Goal: Task Accomplishment & Management: Manage account settings

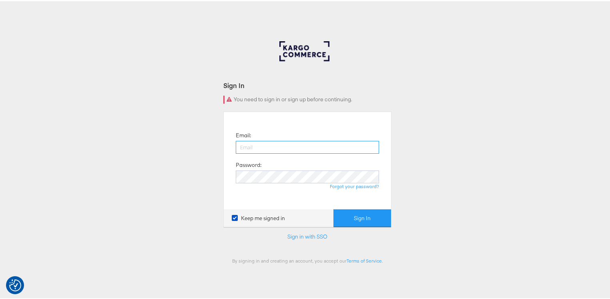
type input "george.aguila@kargo.com"
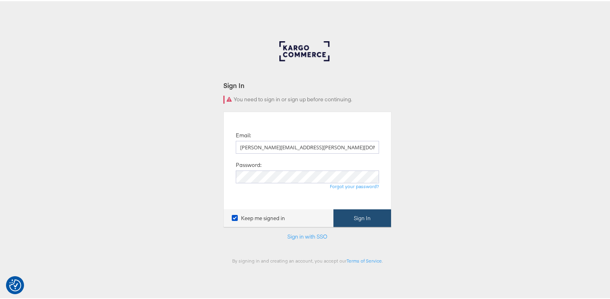
click at [353, 217] on button "Sign In" at bounding box center [363, 217] width 58 height 18
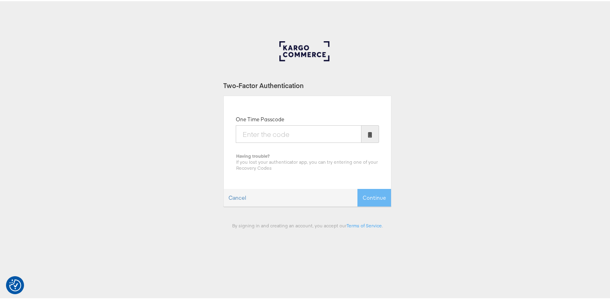
click at [265, 135] on input "One Time Passcode" at bounding box center [299, 133] width 126 height 18
type input "578832"
click at [358, 188] on button "Continue" at bounding box center [375, 197] width 34 height 18
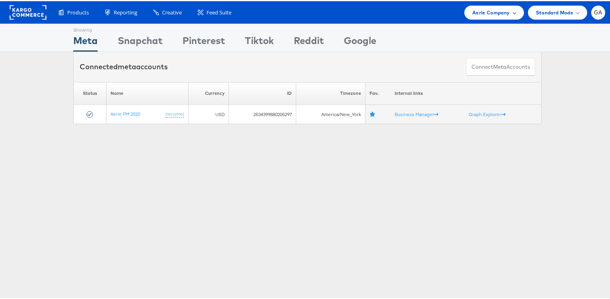
click at [486, 7] on span "Aerie Company" at bounding box center [490, 11] width 37 height 8
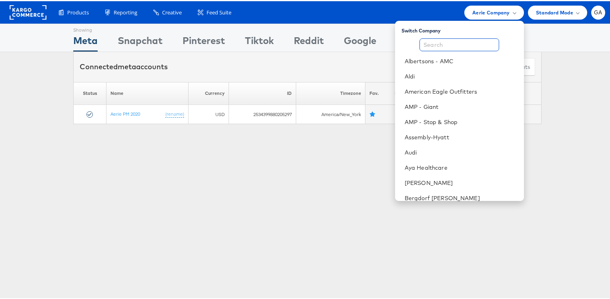
drag, startPoint x: 455, startPoint y: 42, endPoint x: 450, endPoint y: 42, distance: 4.8
click at [454, 42] on input "text" at bounding box center [460, 43] width 80 height 13
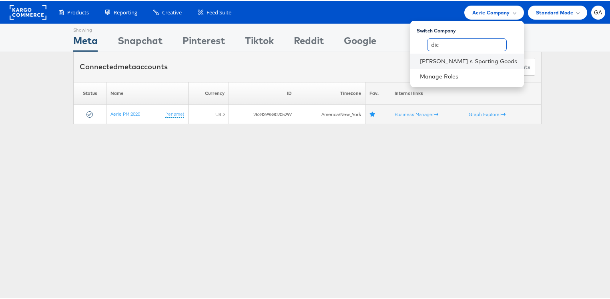
type input "dic"
click at [458, 65] on li "[PERSON_NAME]'s Sporting Goods" at bounding box center [467, 59] width 114 height 15
click at [459, 61] on link "[PERSON_NAME]'s Sporting Goods" at bounding box center [469, 60] width 98 height 8
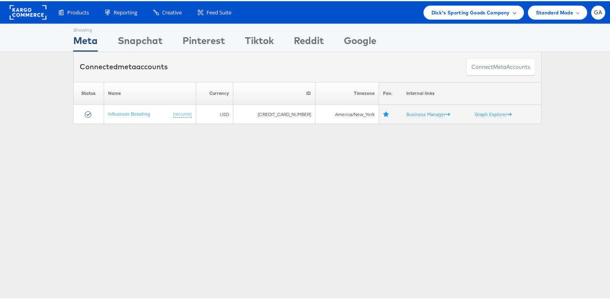
click at [451, 11] on span "Dick's Sporting Goods Company" at bounding box center [471, 11] width 78 height 8
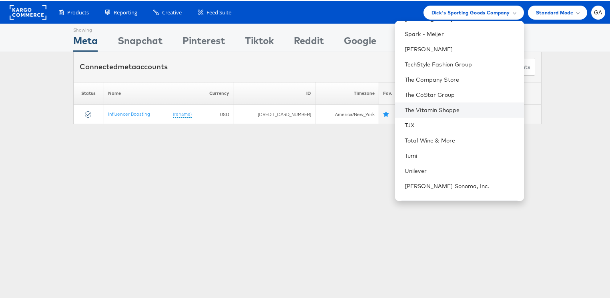
scroll to position [736, 0]
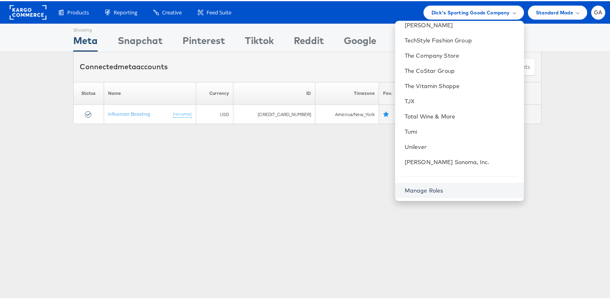
click at [437, 187] on link "Manage Roles" at bounding box center [424, 189] width 39 height 7
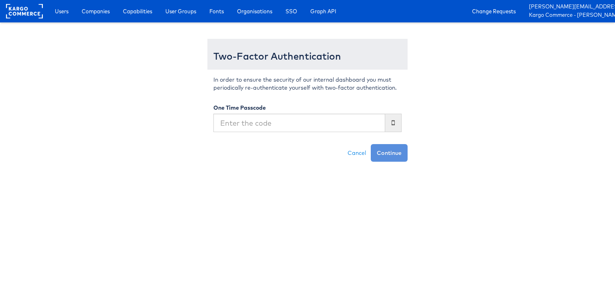
click at [257, 120] on input "text" at bounding box center [299, 123] width 172 height 18
type input "668211"
click at [371, 144] on button "Continue" at bounding box center [389, 153] width 37 height 18
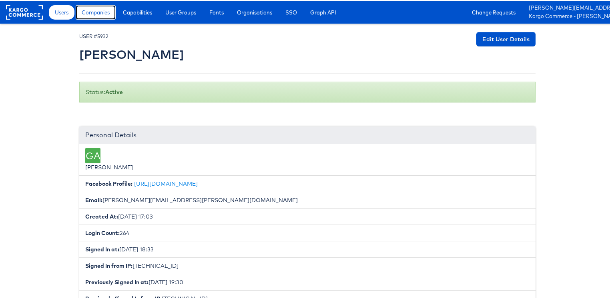
click at [93, 5] on link "Companies" at bounding box center [96, 11] width 40 height 14
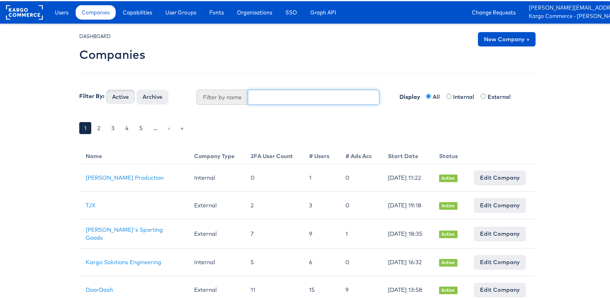
click at [269, 94] on input "text" at bounding box center [314, 95] width 132 height 15
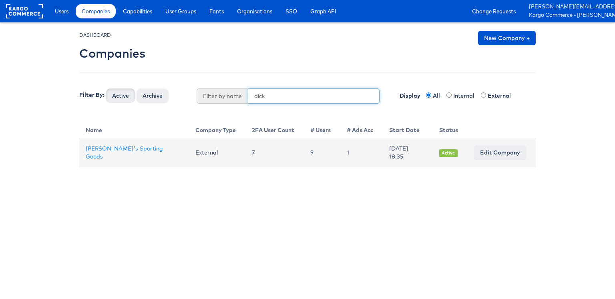
type input "dick"
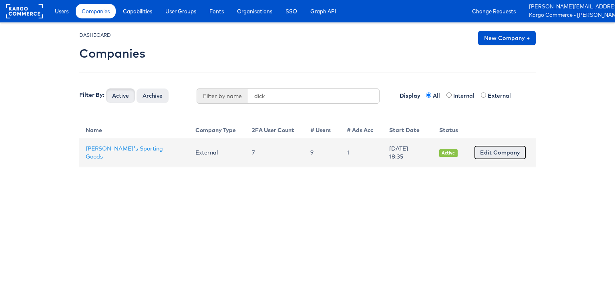
click at [503, 149] on link "Edit Company" at bounding box center [500, 152] width 52 height 14
click at [104, 145] on link "[PERSON_NAME]'s Sporting Goods" at bounding box center [124, 152] width 77 height 15
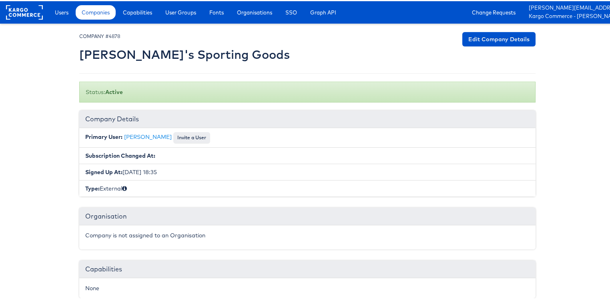
scroll to position [169, 0]
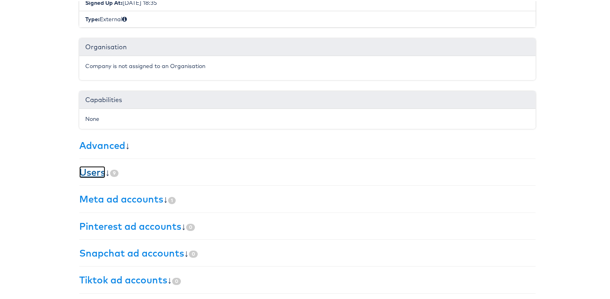
click at [96, 170] on link "Users" at bounding box center [92, 171] width 26 height 12
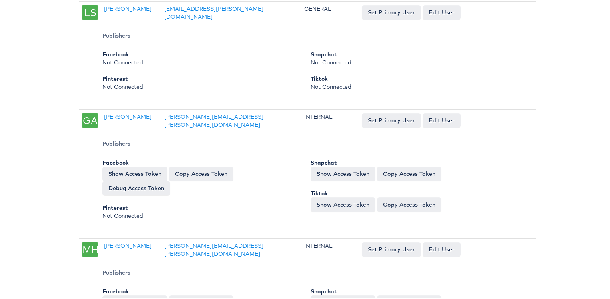
scroll to position [1044, 0]
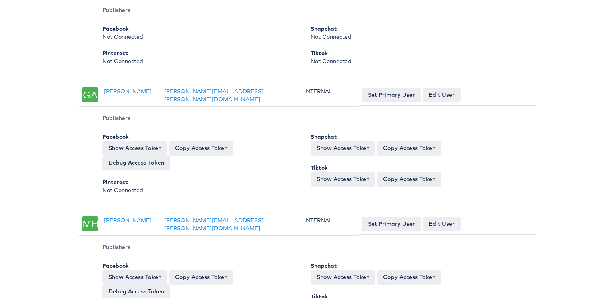
scroll to position [630, 0]
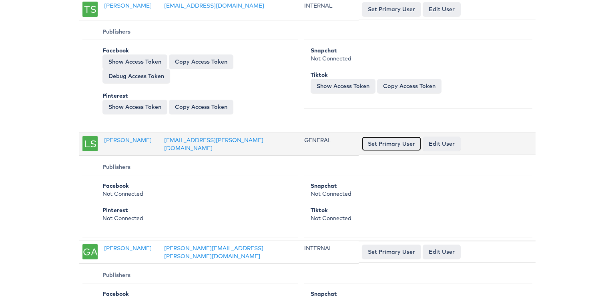
drag, startPoint x: 386, startPoint y: 137, endPoint x: 307, endPoint y: 141, distance: 79.0
click at [307, 141] on tr "[PERSON_NAME] Stang [EMAIL_ADDRESS][PERSON_NAME][DOMAIN_NAME] GENERAL Set Prima…" at bounding box center [307, 143] width 456 height 23
drag, startPoint x: 377, startPoint y: 139, endPoint x: 328, endPoint y: 143, distance: 49.4
click at [328, 143] on tr "[PERSON_NAME] Stang [EMAIL_ADDRESS][PERSON_NAME][DOMAIN_NAME] GENERAL Set Prima…" at bounding box center [307, 143] width 456 height 23
click at [328, 143] on td "GENERAL" at bounding box center [330, 143] width 58 height 23
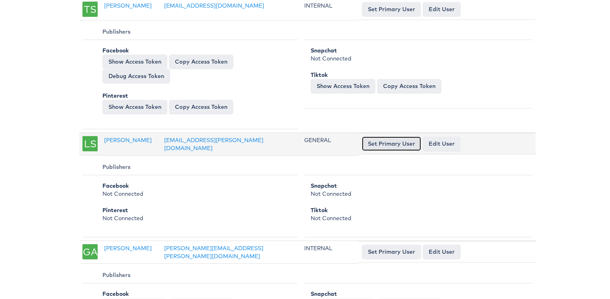
click at [387, 139] on button "Set Primary User" at bounding box center [391, 142] width 59 height 14
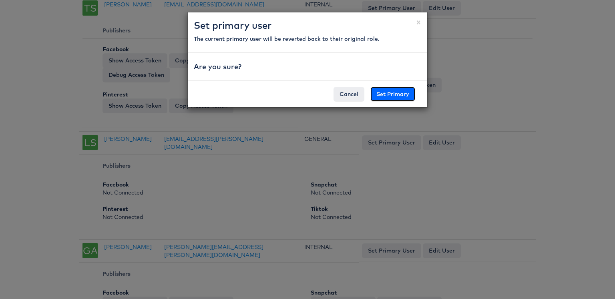
click at [386, 90] on button "Set Primary" at bounding box center [392, 94] width 45 height 14
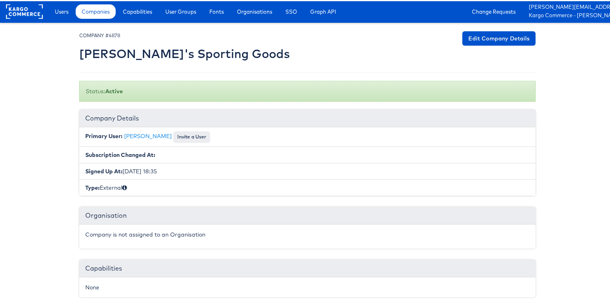
scroll to position [0, 0]
